Goal: Complete application form

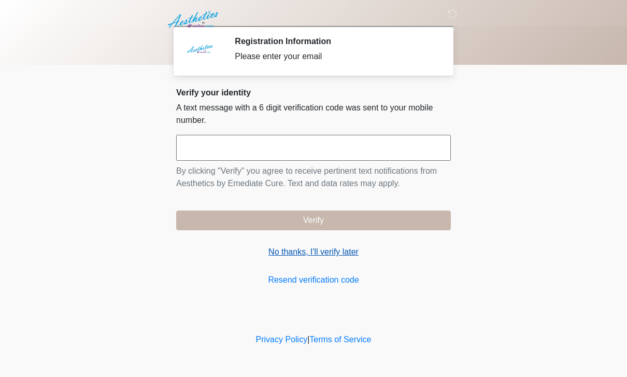
click at [323, 256] on link "No thanks, I'll verify later" at bounding box center [313, 252] width 275 height 12
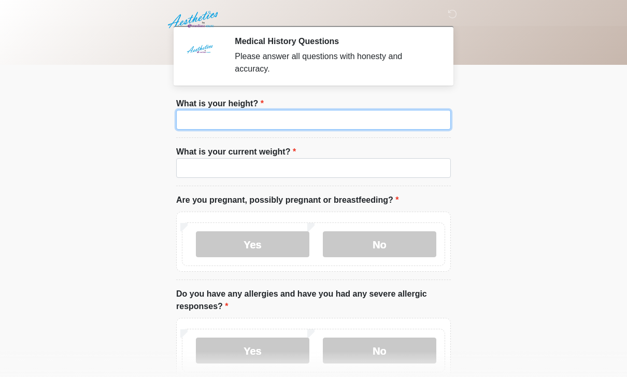
click at [374, 119] on input "What is your height?" at bounding box center [313, 120] width 275 height 20
type input "***"
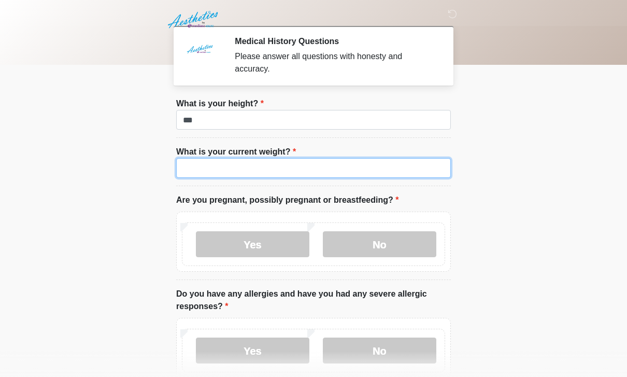
click at [339, 176] on input "What is your current weight?" at bounding box center [313, 168] width 275 height 20
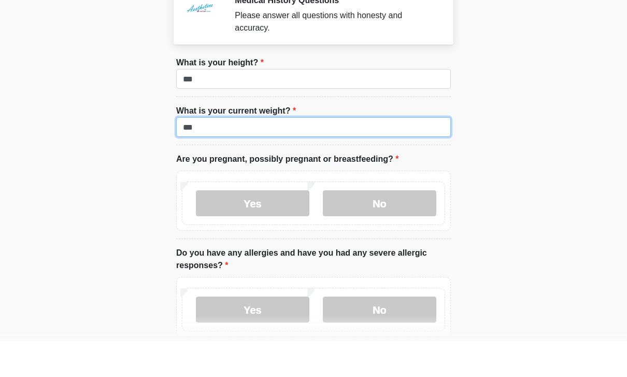
scroll to position [14, 0]
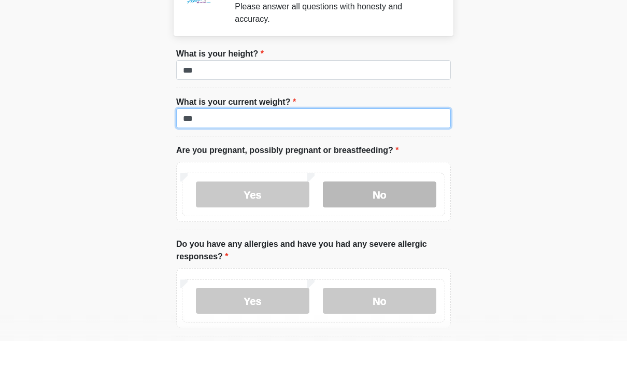
type input "***"
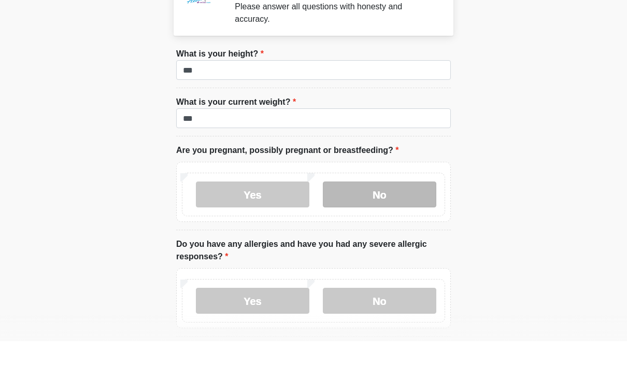
click at [414, 217] on label "No" at bounding box center [379, 230] width 113 height 26
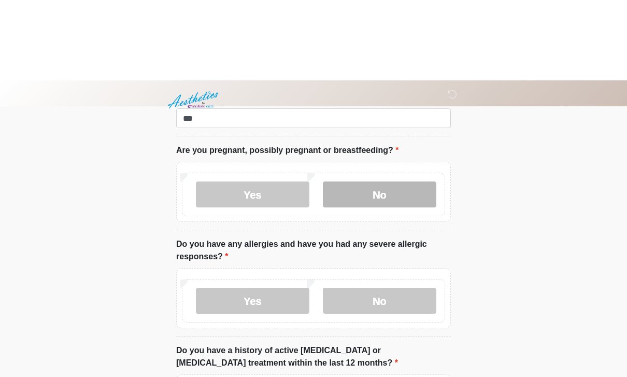
scroll to position [130, 0]
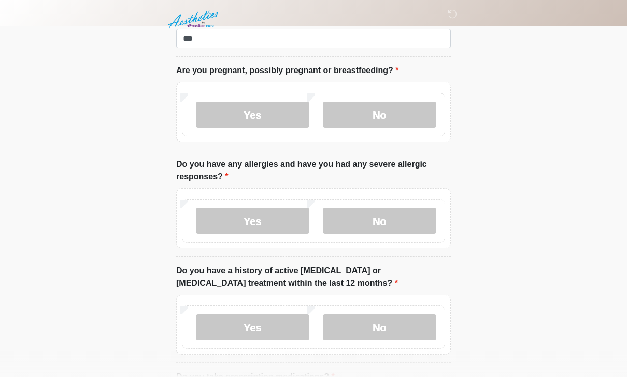
click at [416, 203] on div "Yes No" at bounding box center [313, 221] width 263 height 44
click at [409, 209] on label "No" at bounding box center [379, 221] width 113 height 26
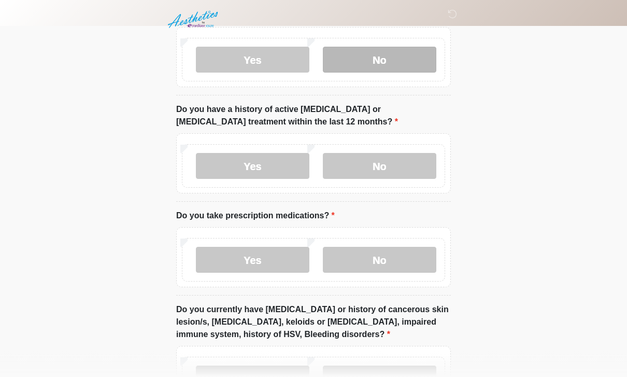
scroll to position [291, 0]
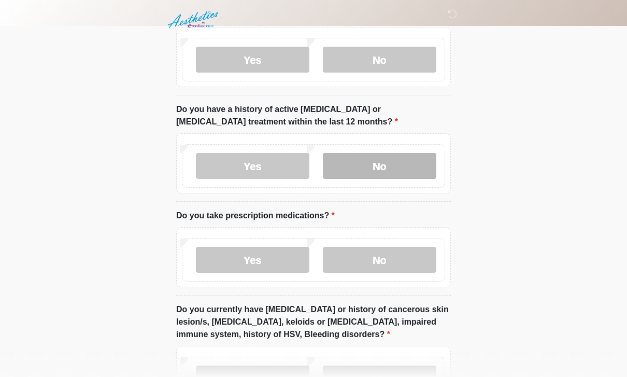
click at [398, 156] on label "No" at bounding box center [379, 166] width 113 height 26
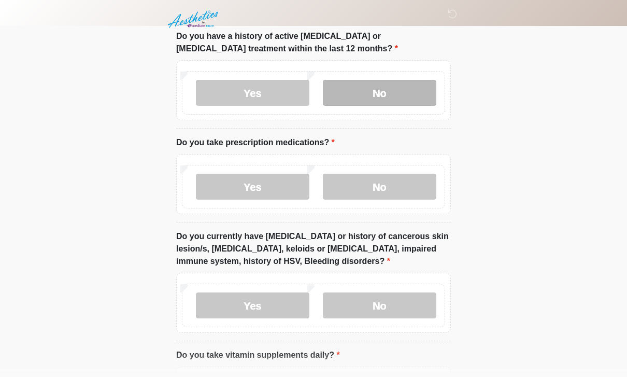
scroll to position [366, 0]
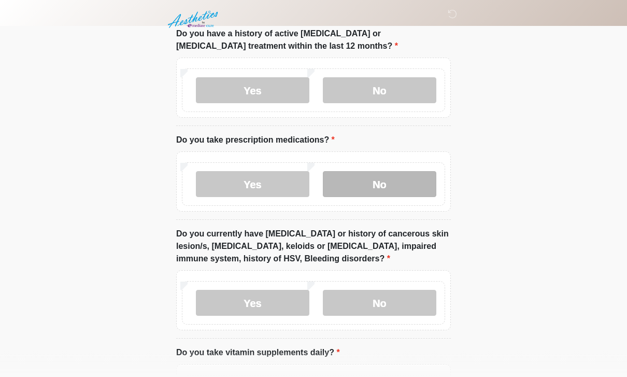
click at [405, 178] on label "No" at bounding box center [379, 184] width 113 height 26
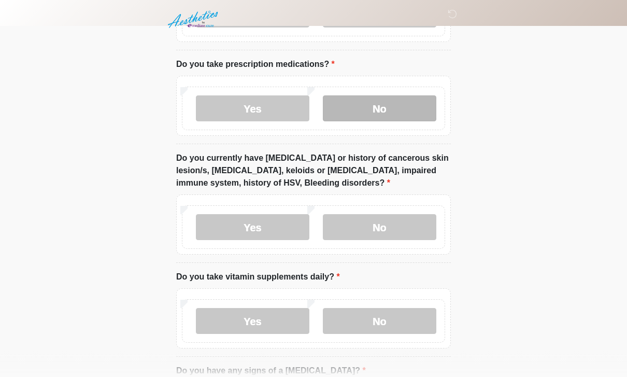
scroll to position [442, 0]
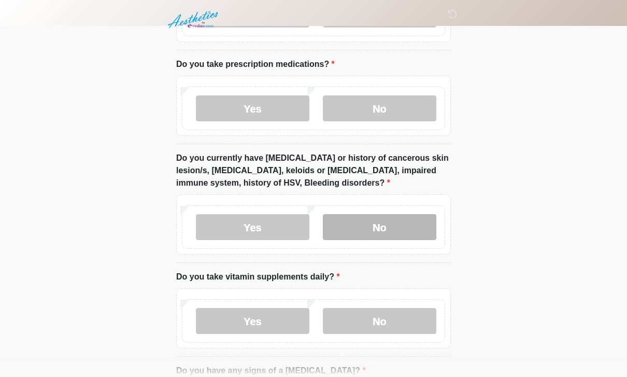
click at [405, 233] on label "No" at bounding box center [379, 227] width 113 height 26
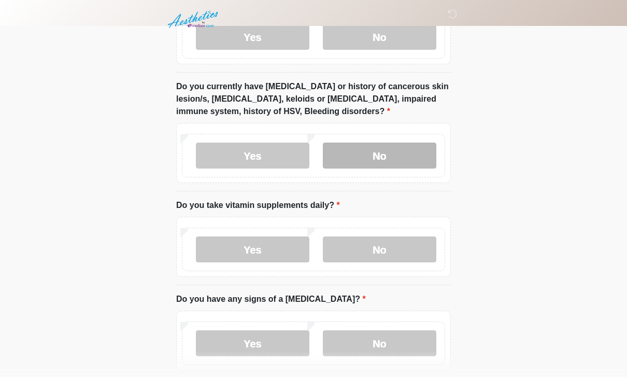
scroll to position [514, 0]
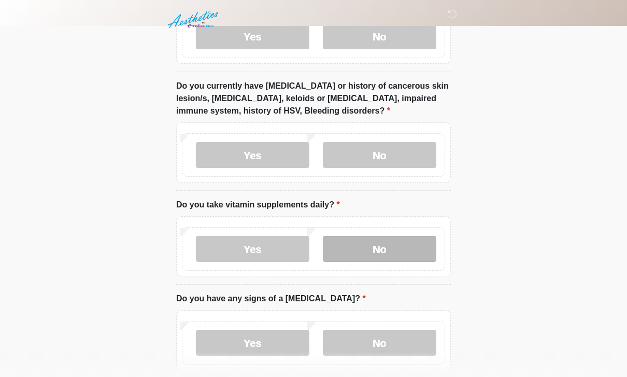
click at [397, 252] on label "No" at bounding box center [379, 249] width 113 height 26
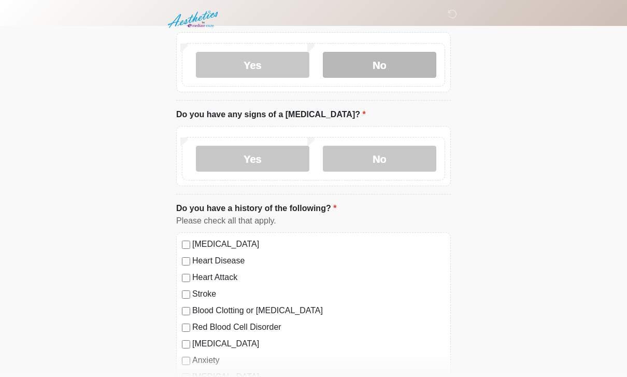
scroll to position [698, 0]
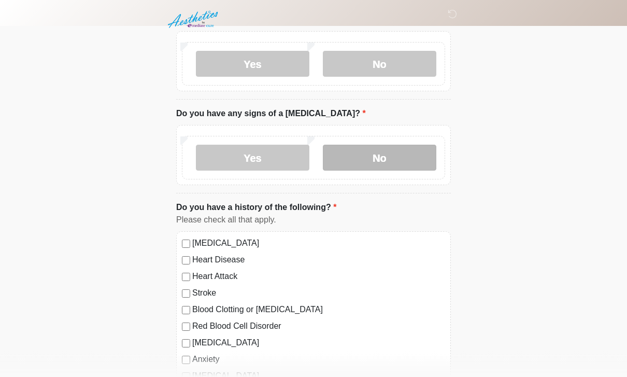
click at [396, 153] on label "No" at bounding box center [379, 158] width 113 height 26
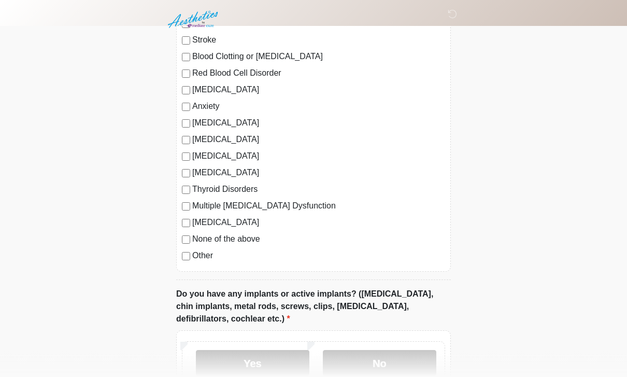
scroll to position [956, 0]
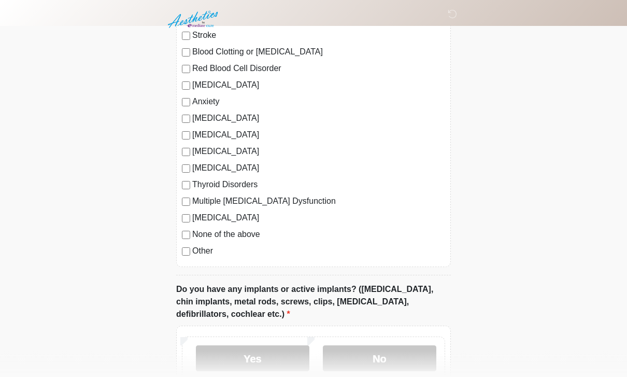
click at [204, 102] on label "Anxiety" at bounding box center [318, 102] width 253 height 12
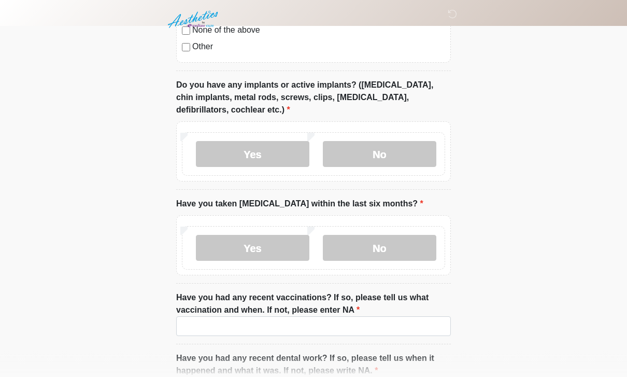
scroll to position [1161, 0]
click at [259, 153] on label "Yes" at bounding box center [252, 154] width 113 height 26
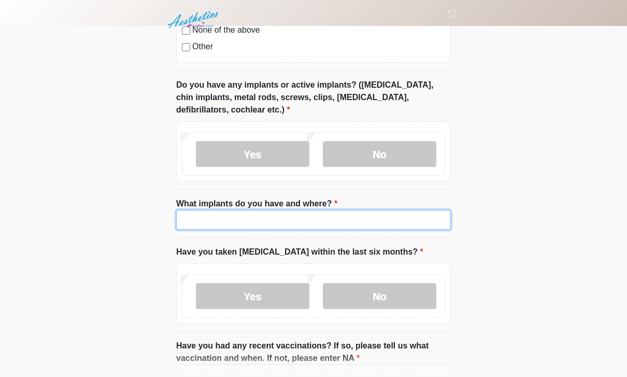
click at [295, 213] on input "What implants do you have and where?" at bounding box center [313, 220] width 275 height 20
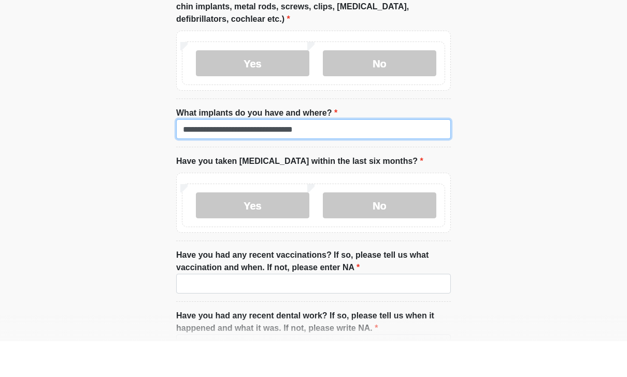
scroll to position [1215, 0]
type input "**********"
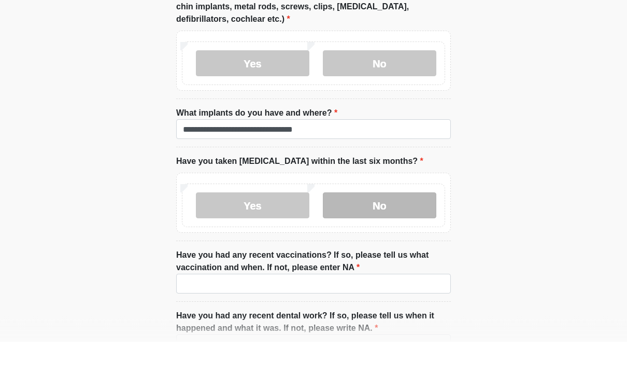
click at [405, 228] on label "No" at bounding box center [379, 241] width 113 height 26
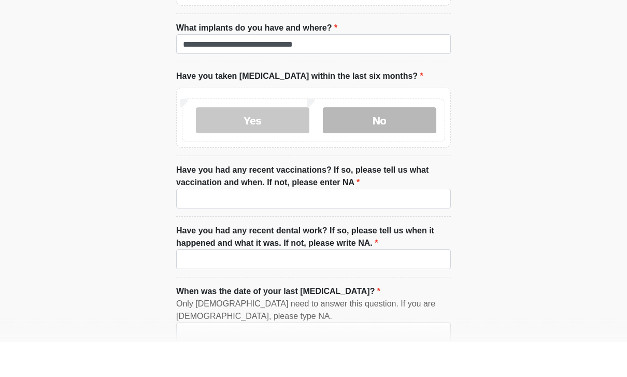
scroll to position [1336, 0]
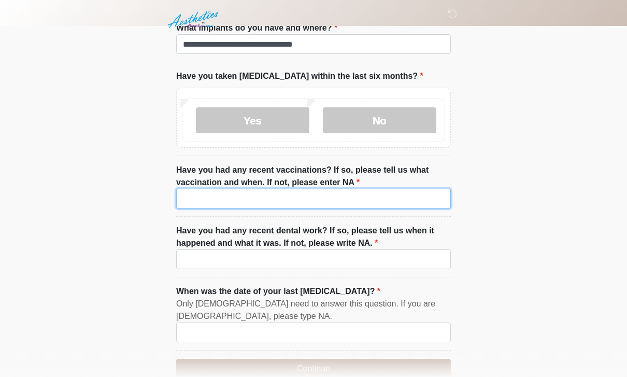
click at [382, 203] on input "Have you had any recent vaccinations? If so, please tell us what vaccination an…" at bounding box center [313, 199] width 275 height 20
type input "**"
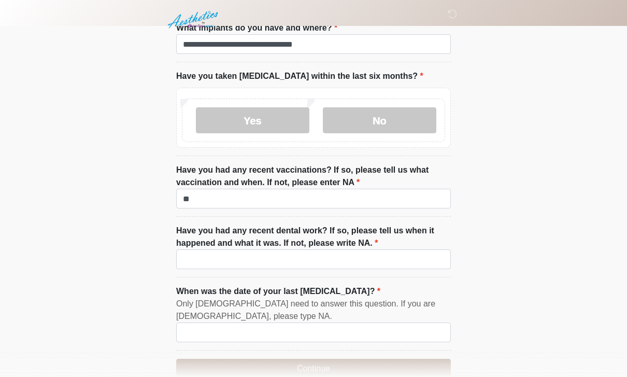
click at [366, 234] on label "Have you had any recent dental work? If so, please tell us when it happened and…" at bounding box center [313, 236] width 275 height 25
click at [366, 249] on input "Have you had any recent dental work? If so, please tell us when it happened and…" at bounding box center [313, 259] width 275 height 20
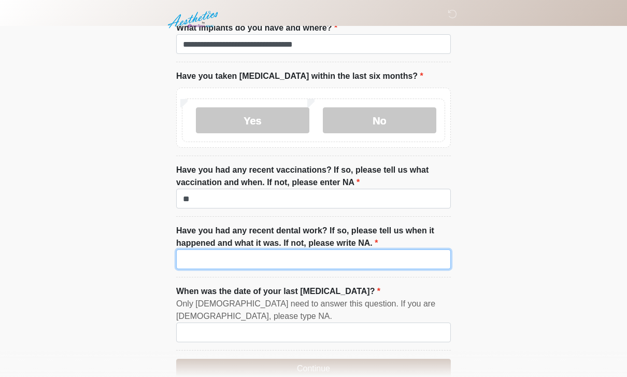
click at [397, 254] on input "Have you had any recent dental work? If so, please tell us when it happened and…" at bounding box center [313, 259] width 275 height 20
type input "*"
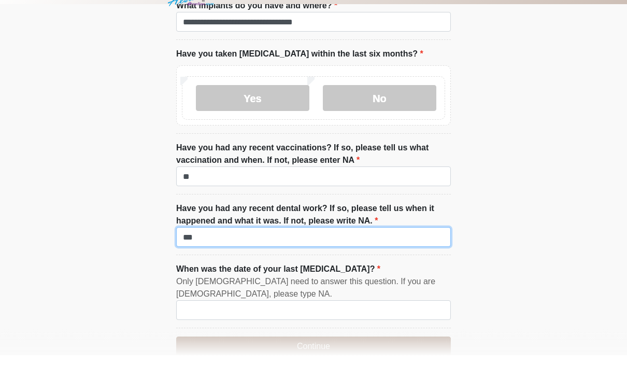
scroll to position [1390, 0]
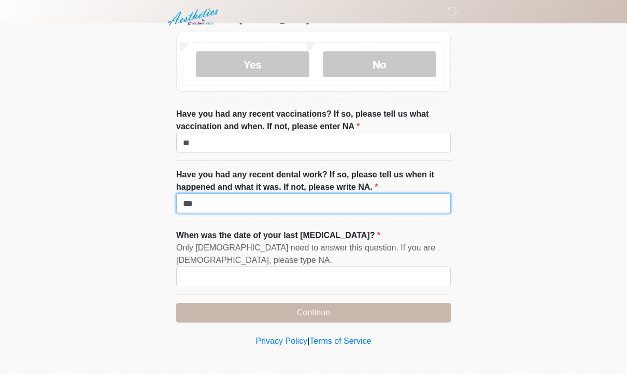
type input "**"
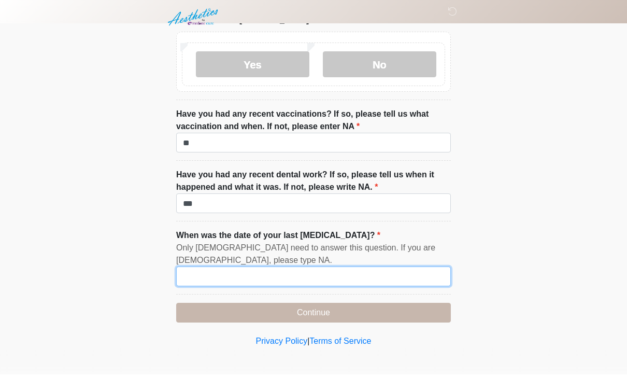
click at [371, 269] on input "When was the date of your last [MEDICAL_DATA]?" at bounding box center [313, 279] width 275 height 20
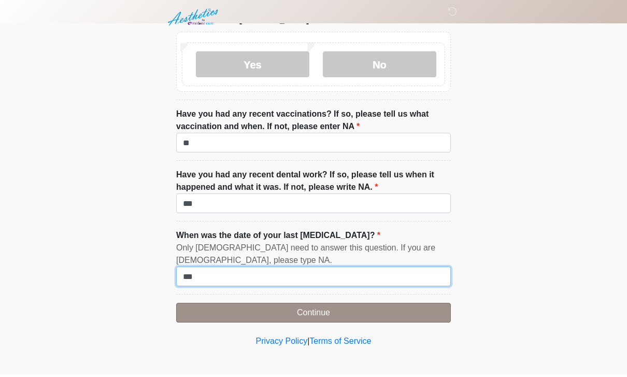
type input "**"
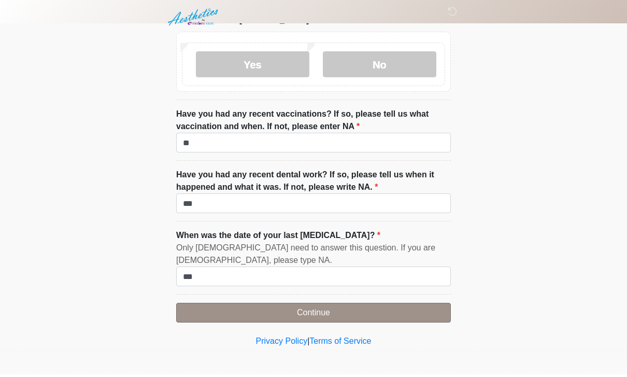
click at [408, 309] on button "Continue" at bounding box center [313, 315] width 275 height 20
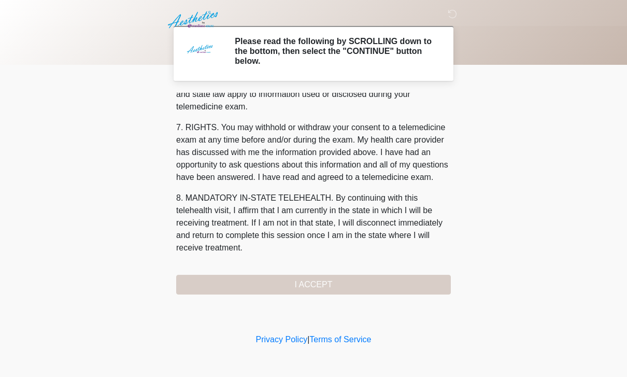
scroll to position [444, 0]
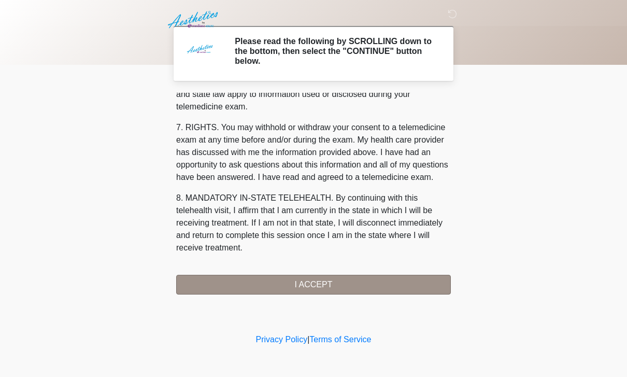
click at [381, 289] on button "I ACCEPT" at bounding box center [313, 285] width 275 height 20
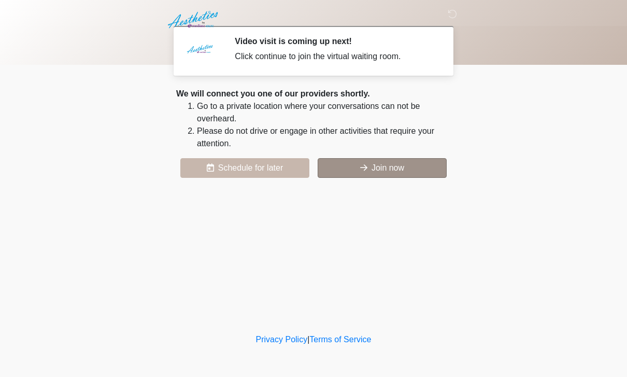
click at [386, 166] on button "Join now" at bounding box center [382, 168] width 129 height 20
